Goal: Task Accomplishment & Management: Complete application form

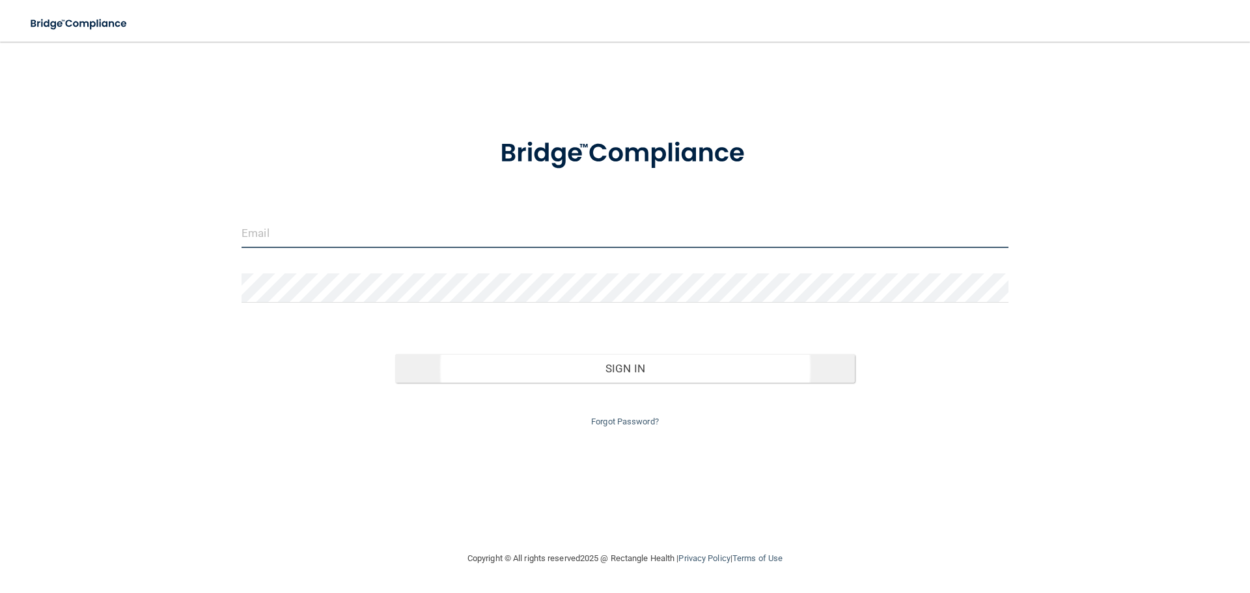
type input "[PERSON_NAME][EMAIL_ADDRESS][DOMAIN_NAME]"
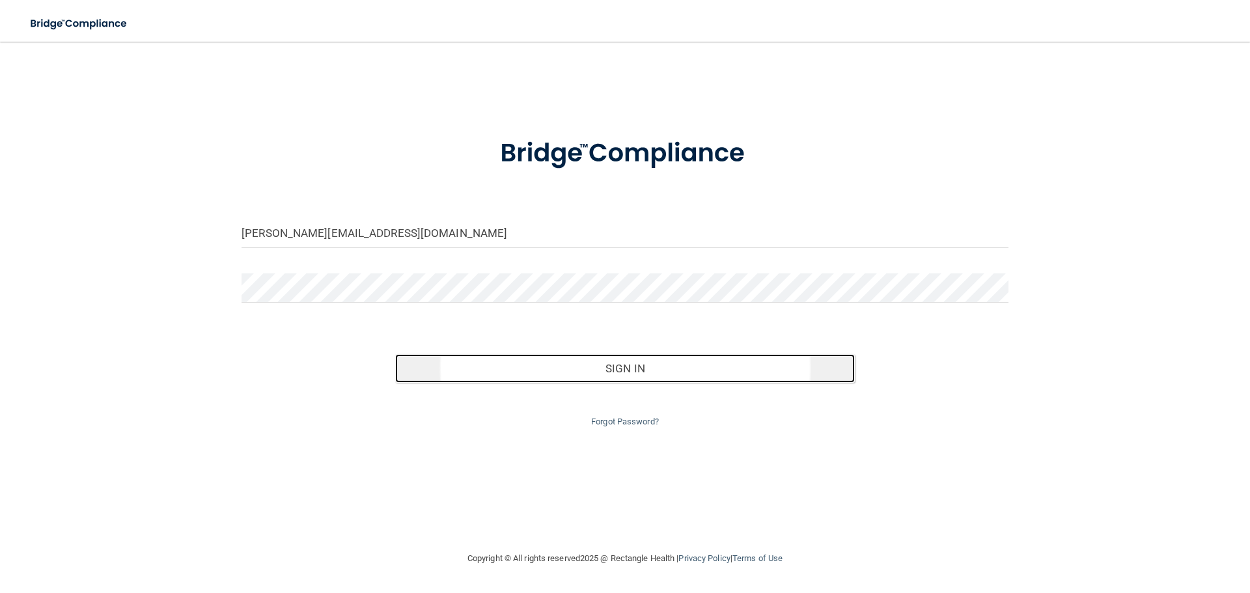
click at [646, 365] on button "Sign In" at bounding box center [625, 368] width 460 height 29
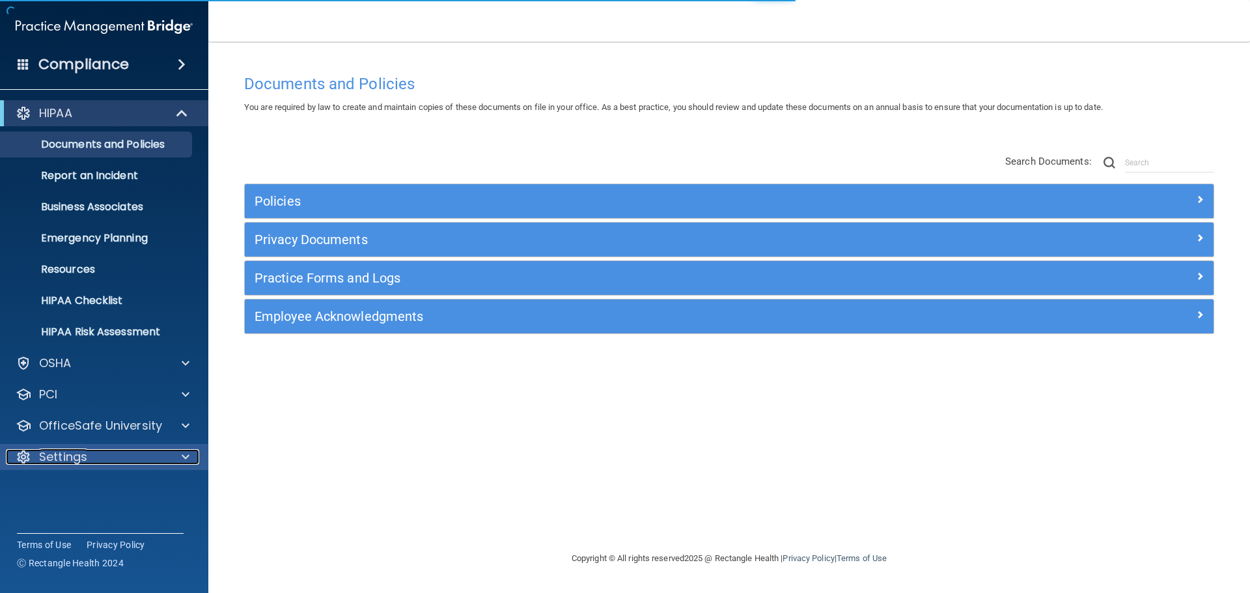
click at [181, 454] on div at bounding box center [183, 457] width 33 height 16
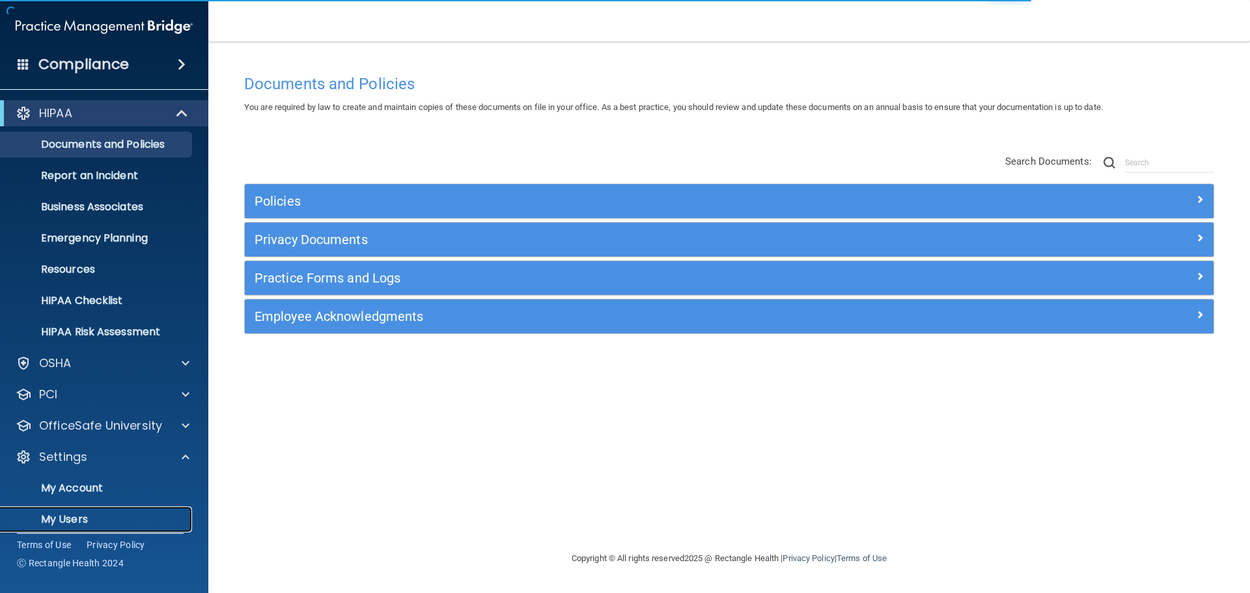
click at [95, 521] on p "My Users" at bounding box center [97, 519] width 178 height 13
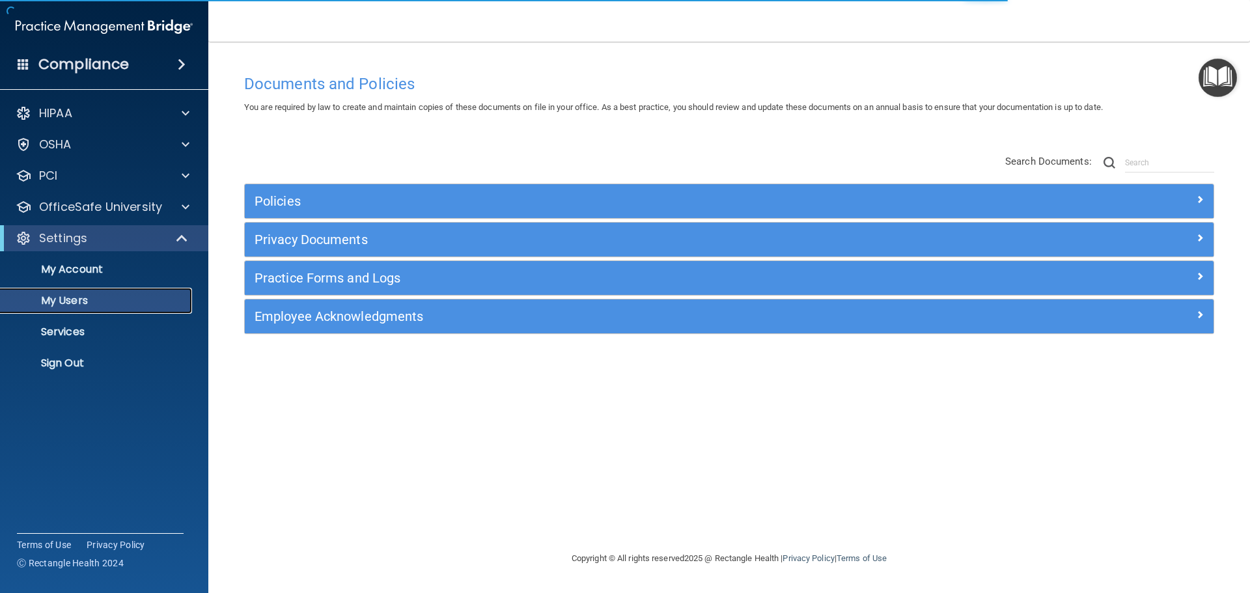
select select "20"
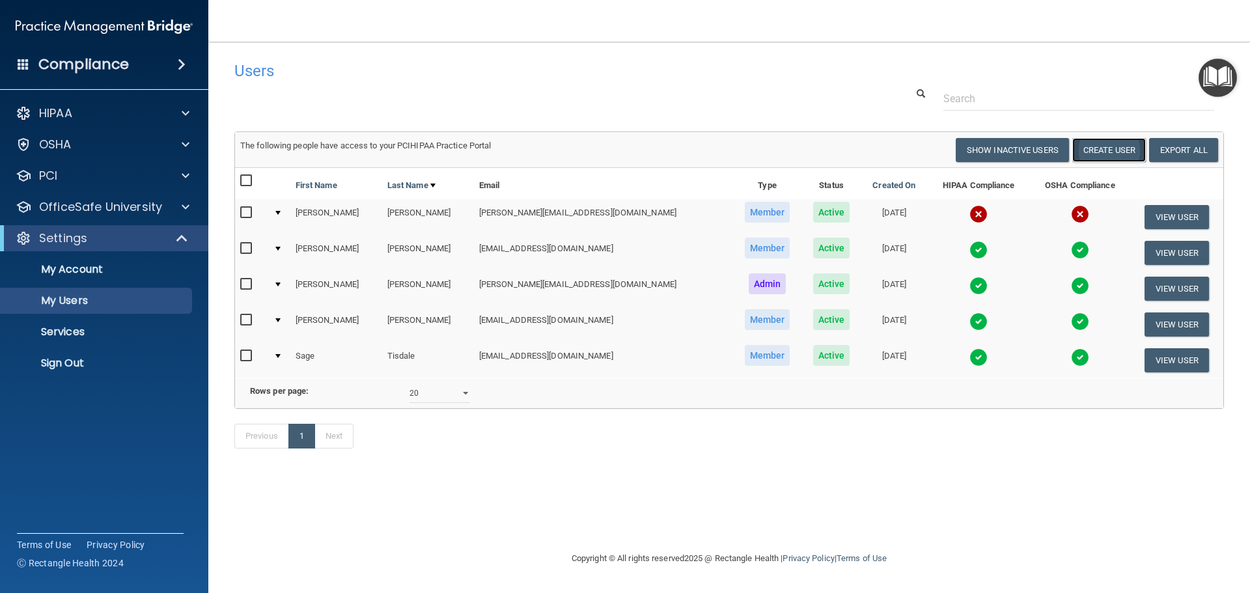
click at [1106, 146] on button "Create User" at bounding box center [1109, 150] width 74 height 24
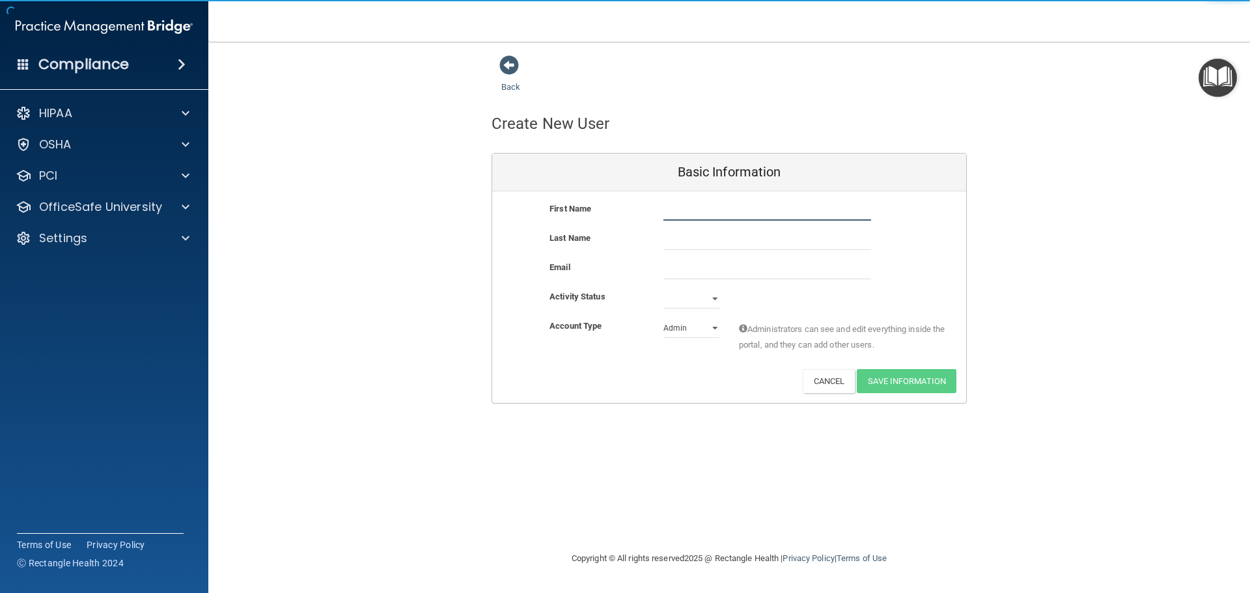
click at [747, 212] on input "text" at bounding box center [767, 211] width 208 height 20
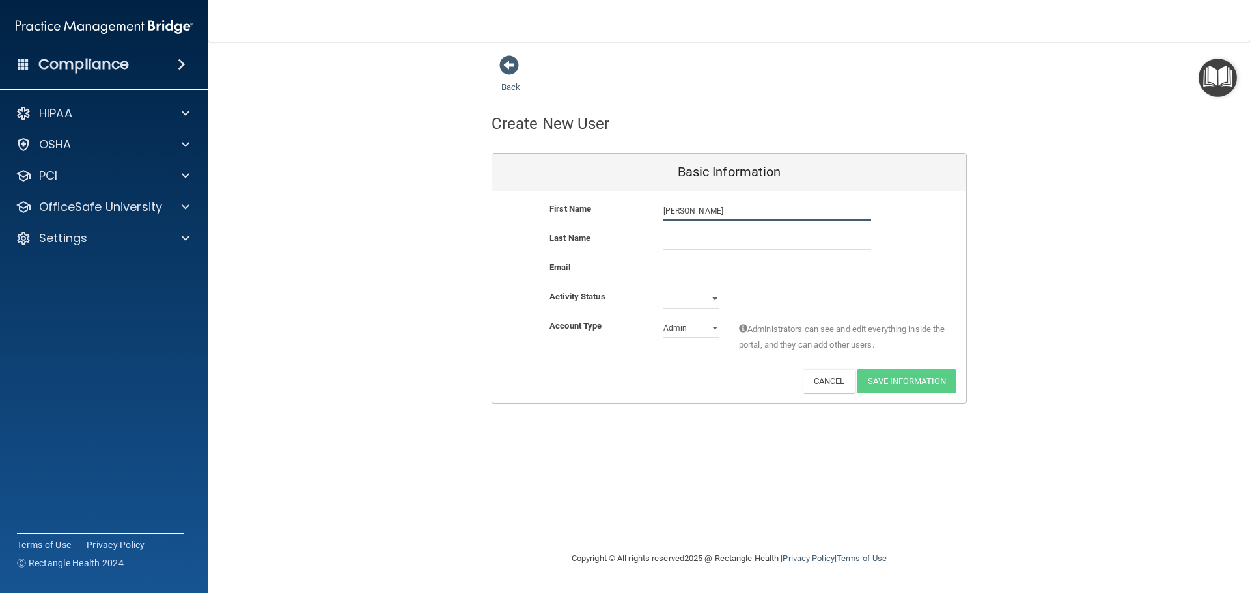
type input "[PERSON_NAME]"
click at [741, 239] on input "text" at bounding box center [767, 240] width 208 height 20
type input "Lane"
click at [700, 272] on input "email" at bounding box center [767, 270] width 208 height 20
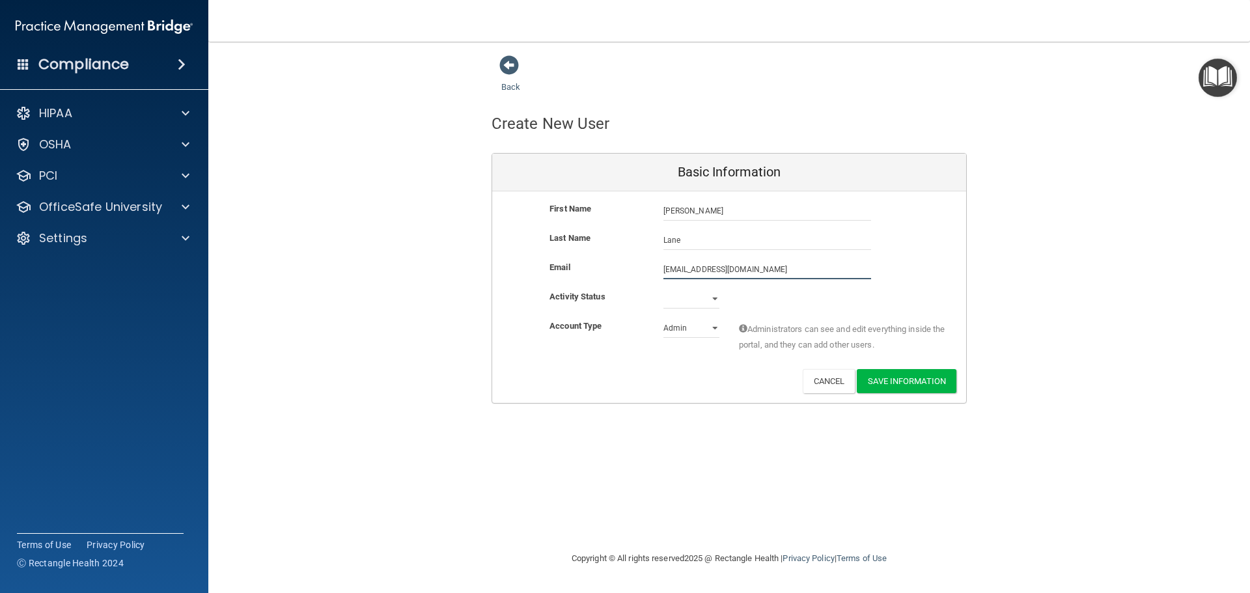
type input "[EMAIL_ADDRESS][DOMAIN_NAME]"
click at [713, 295] on select "Active Inactive" at bounding box center [691, 302] width 56 height 20
select select "active"
click at [663, 289] on select "Active Inactive" at bounding box center [691, 299] width 56 height 20
click at [713, 325] on select "Admin Member" at bounding box center [691, 328] width 56 height 20
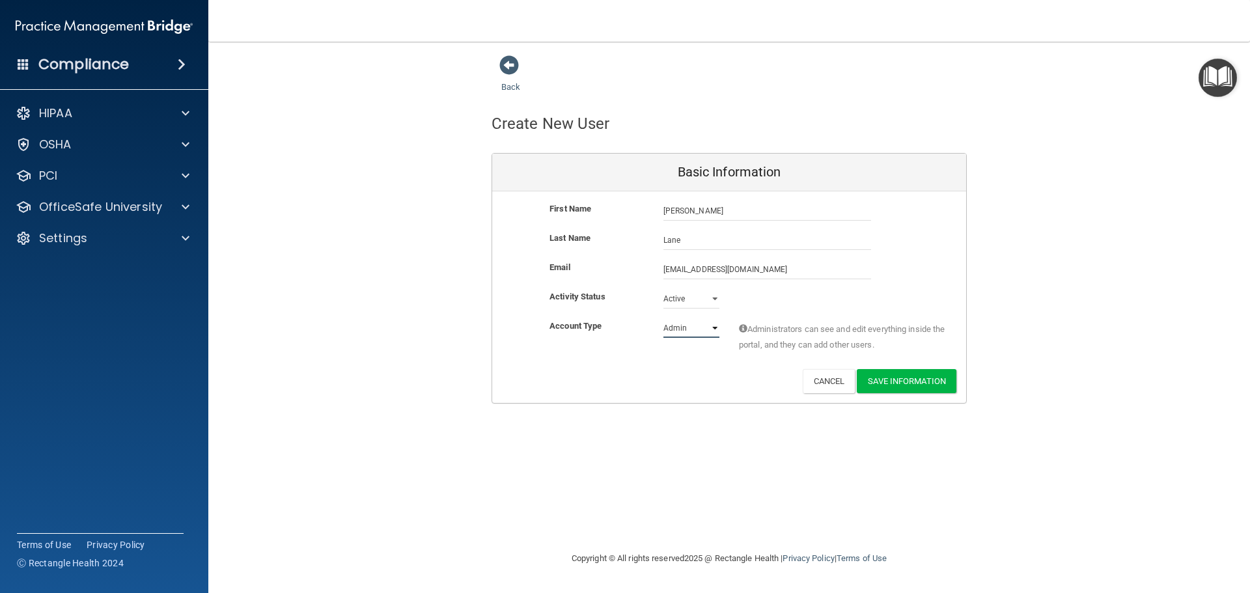
select select "practice_member"
click at [663, 318] on select "Admin Member" at bounding box center [691, 328] width 56 height 20
click at [906, 378] on button "Save Information" at bounding box center [907, 381] width 100 height 24
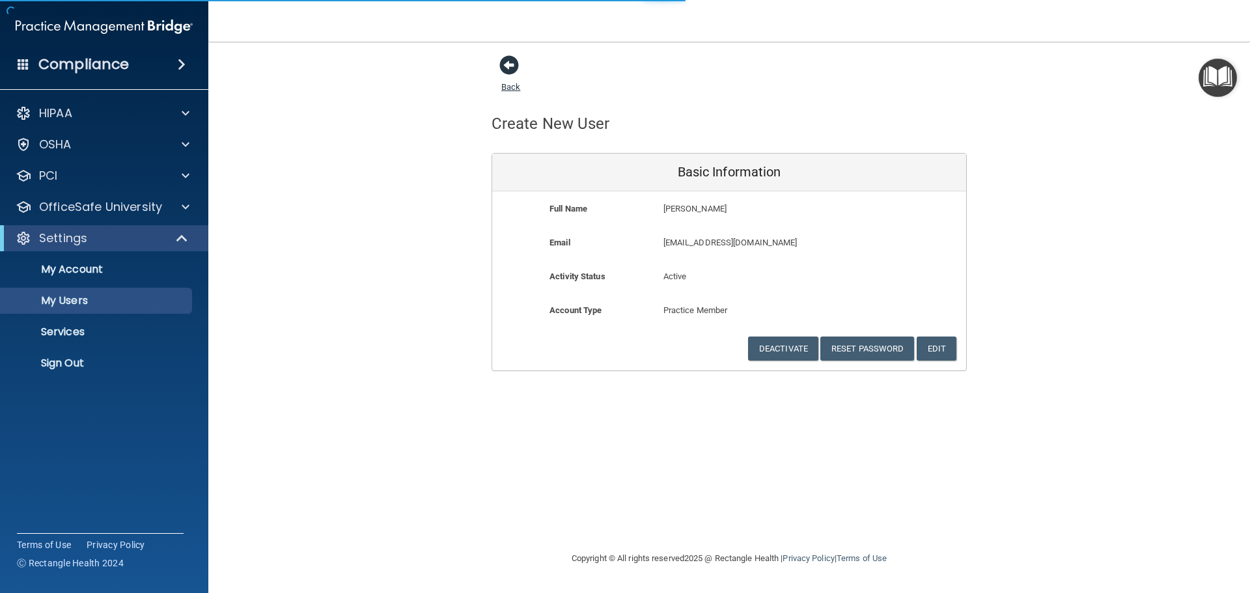
select select "20"
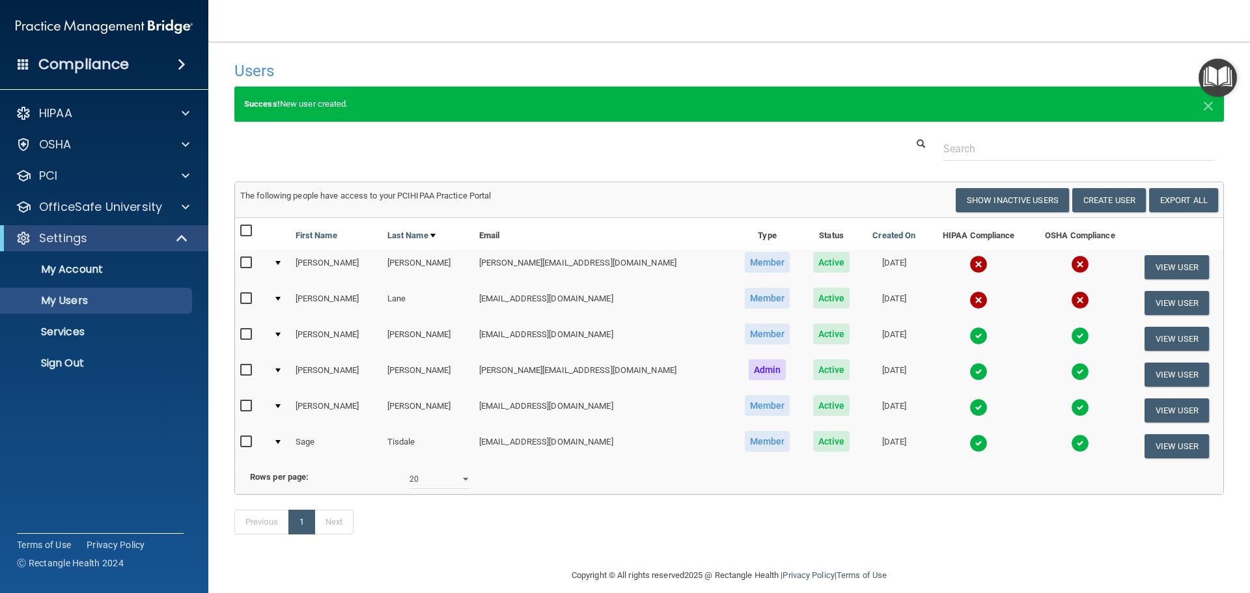
click at [249, 297] on input "checkbox" at bounding box center [247, 299] width 15 height 10
checkbox input "true"
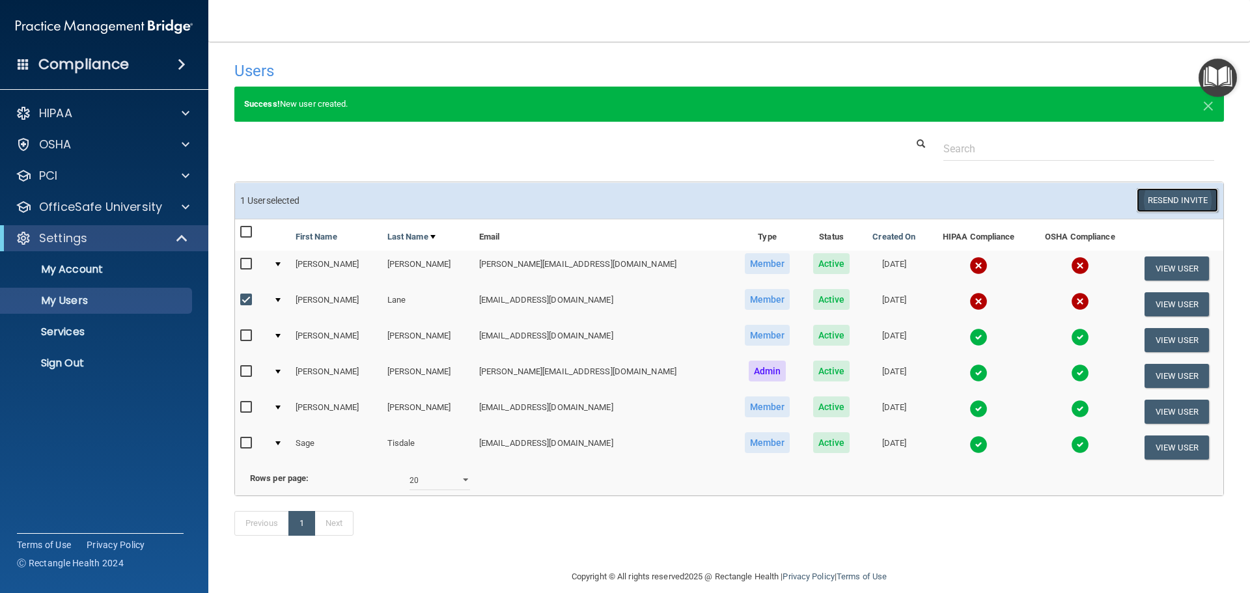
click at [1169, 197] on button "Resend Invite" at bounding box center [1176, 200] width 81 height 24
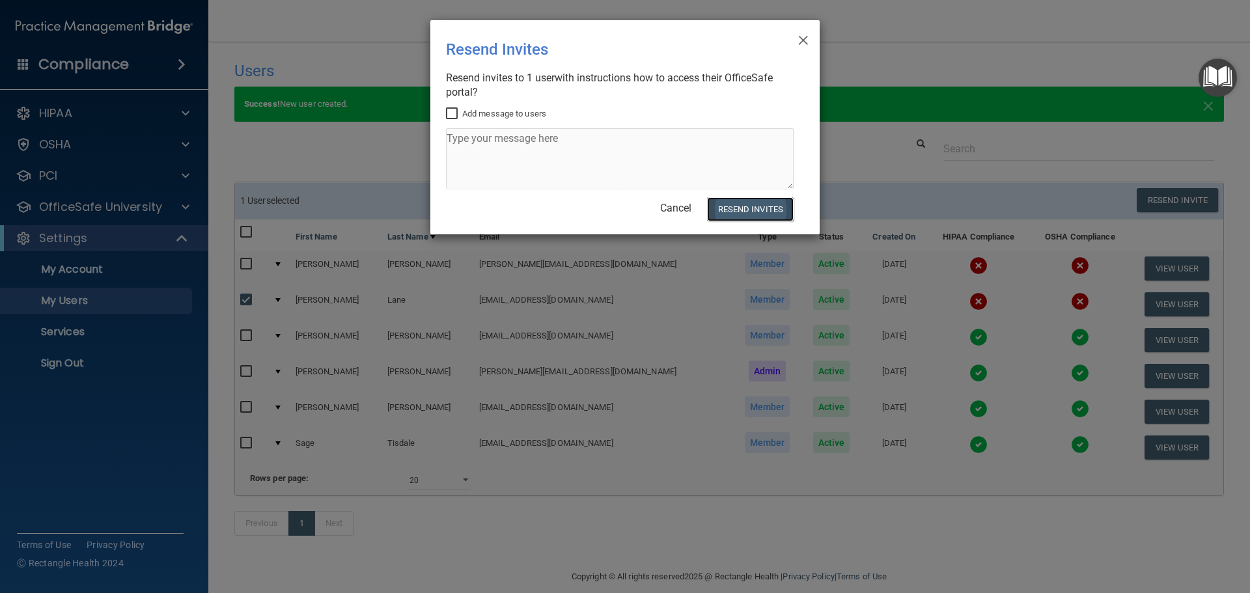
click at [732, 208] on button "Resend Invites" at bounding box center [750, 209] width 87 height 24
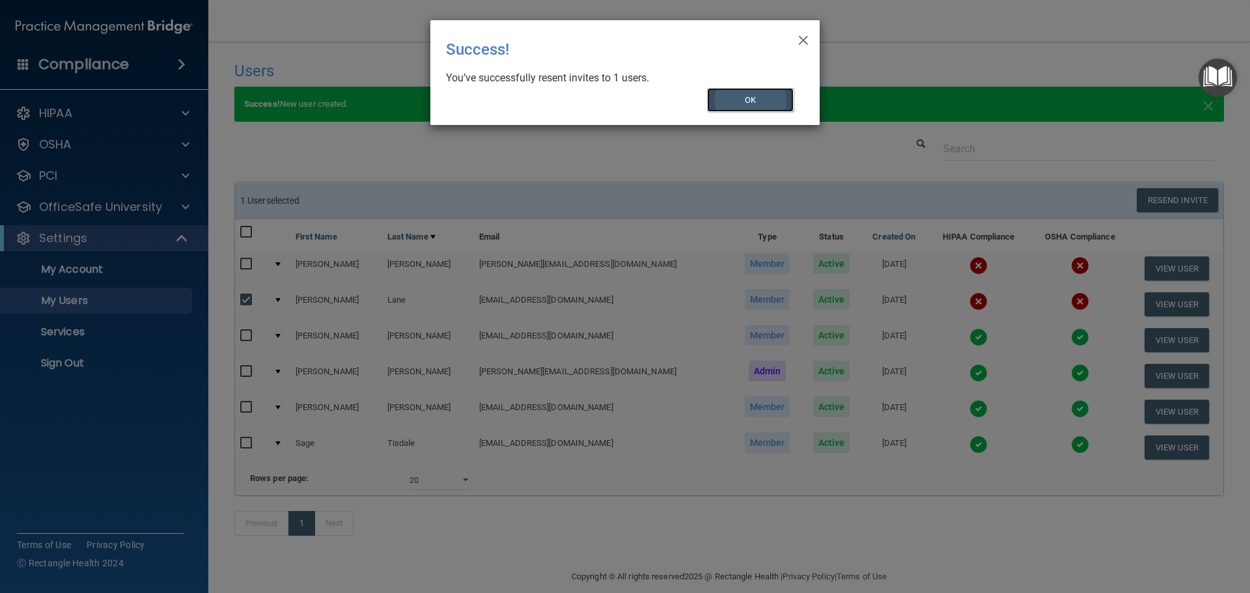
click at [752, 94] on button "OK" at bounding box center [750, 100] width 87 height 24
